Goal: Find specific page/section: Find specific page/section

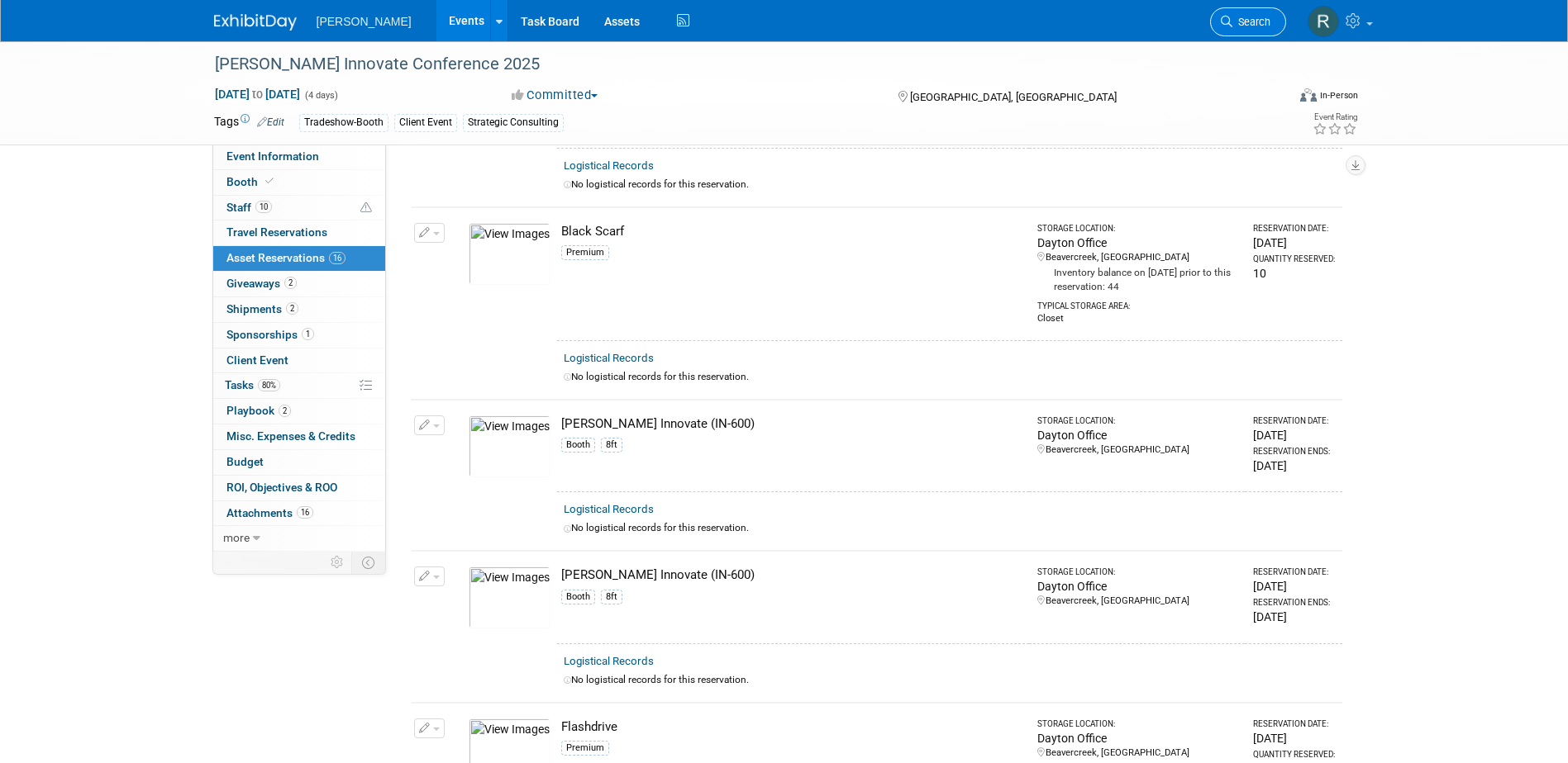
click at [1225, 14] on link "Search" at bounding box center [1248, 22] width 76 height 29
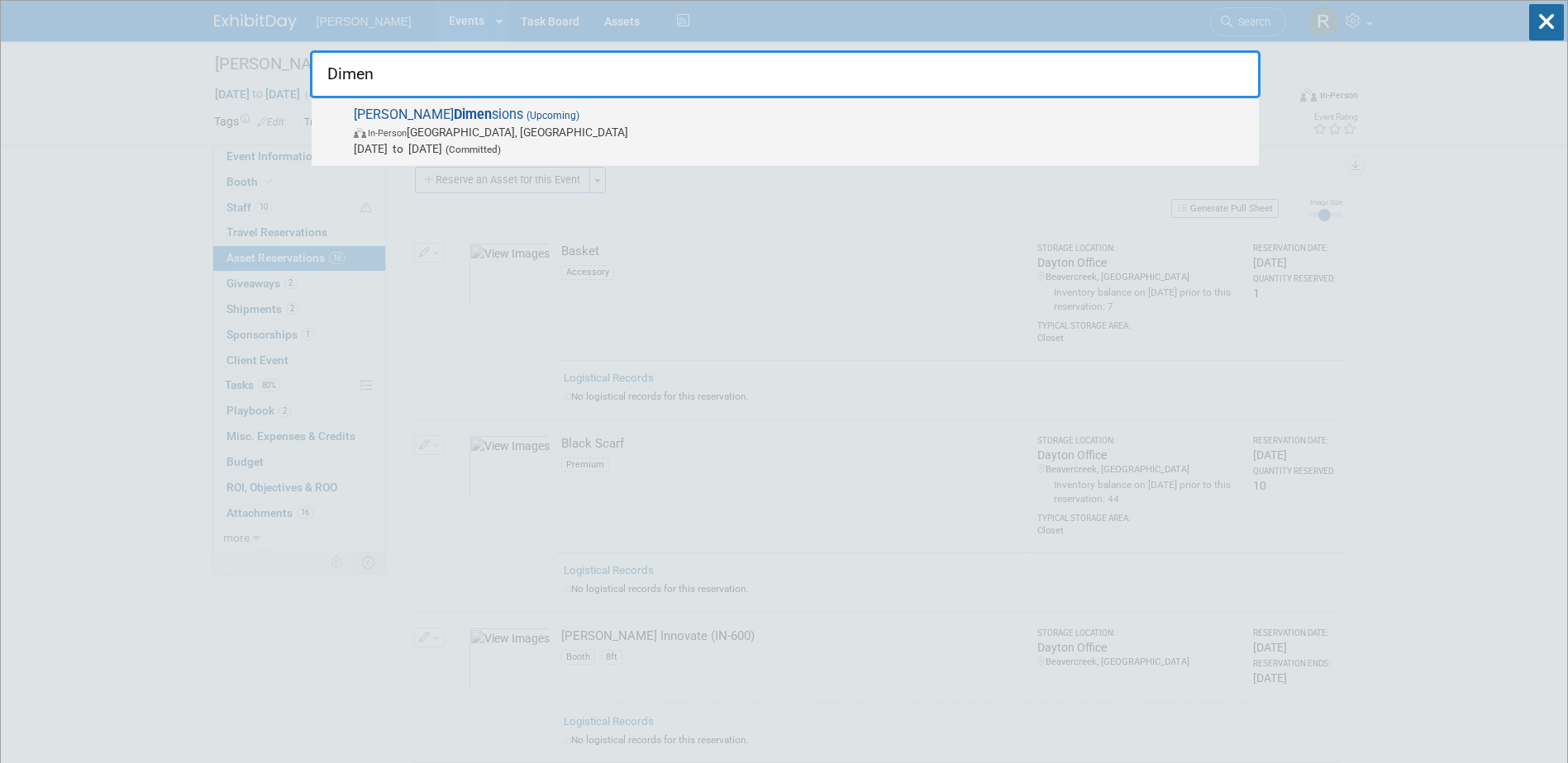
type input "Dimen"
click at [573, 136] on span "In-Person [GEOGRAPHIC_DATA], [GEOGRAPHIC_DATA]" at bounding box center [802, 132] width 896 height 17
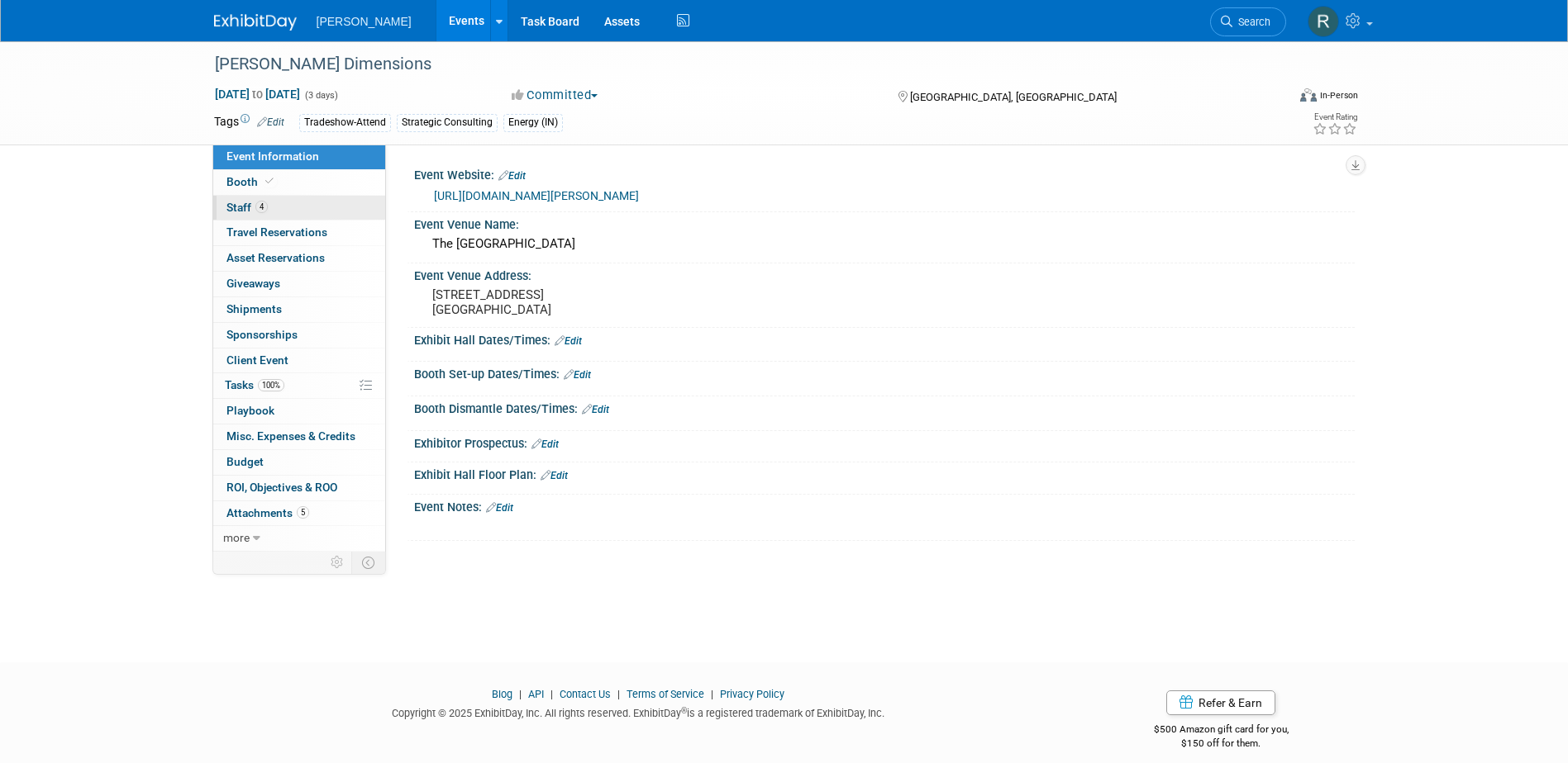
click at [259, 203] on span "4" at bounding box center [261, 207] width 13 height 13
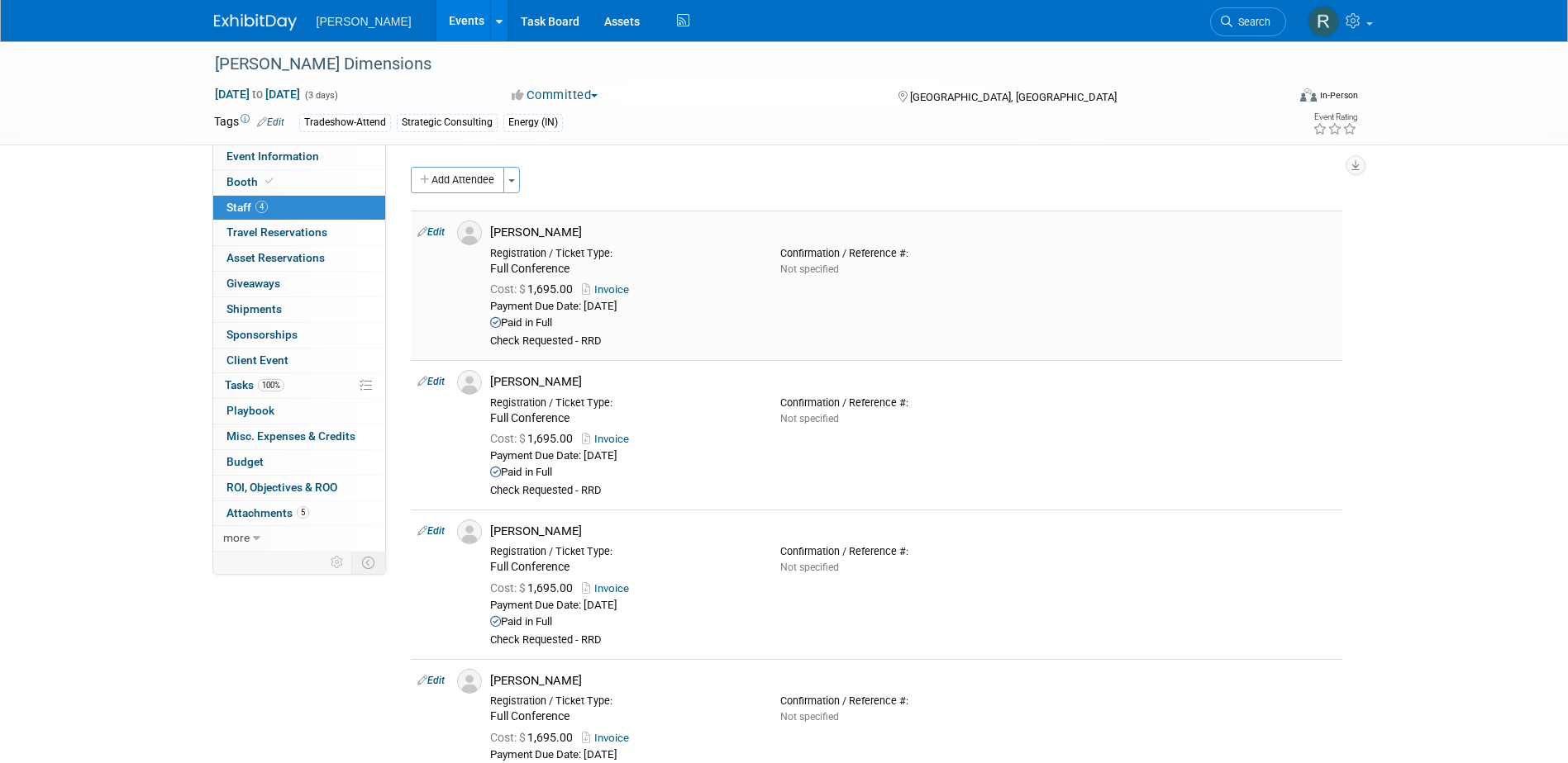
click at [625, 288] on link "Invoice" at bounding box center [608, 290] width 53 height 13
click at [1238, 17] on span "Search" at bounding box center [1251, 22] width 38 height 13
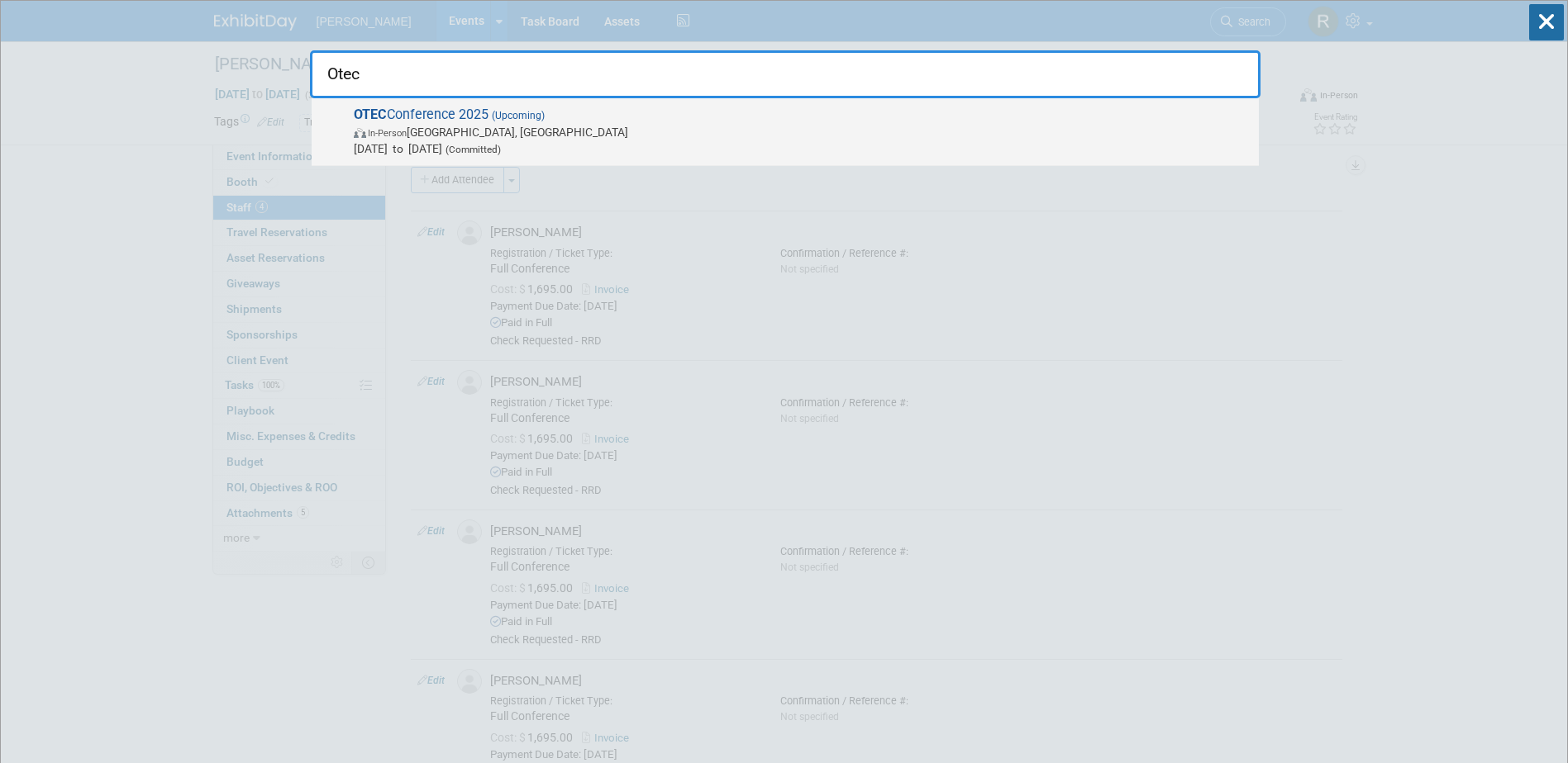
type input "Otec"
click at [543, 126] on span "In-Person Columbus, OH" at bounding box center [802, 132] width 896 height 17
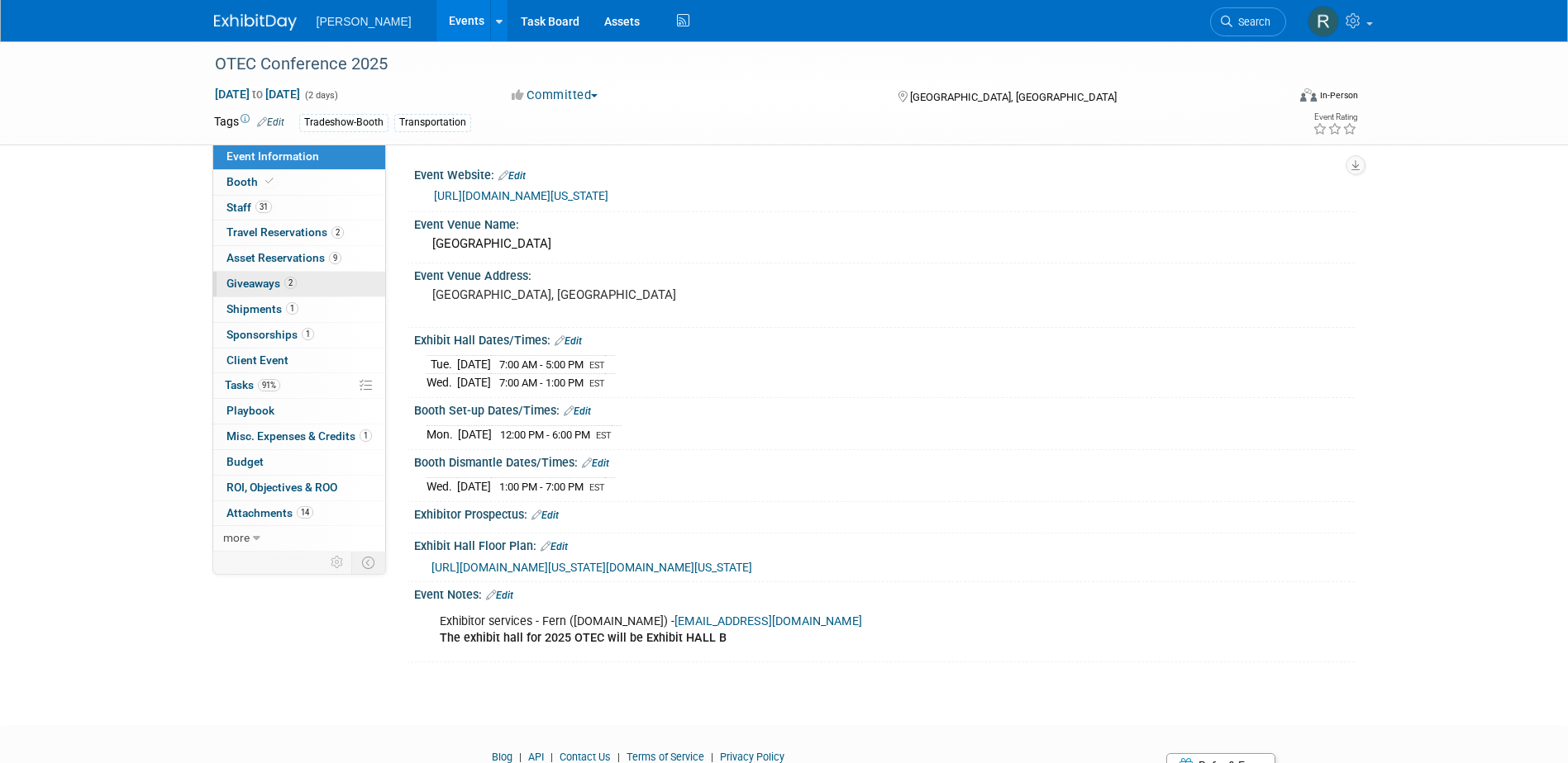
click at [270, 283] on span "Giveaways 2" at bounding box center [261, 284] width 70 height 14
